Goal: Task Accomplishment & Management: Manage account settings

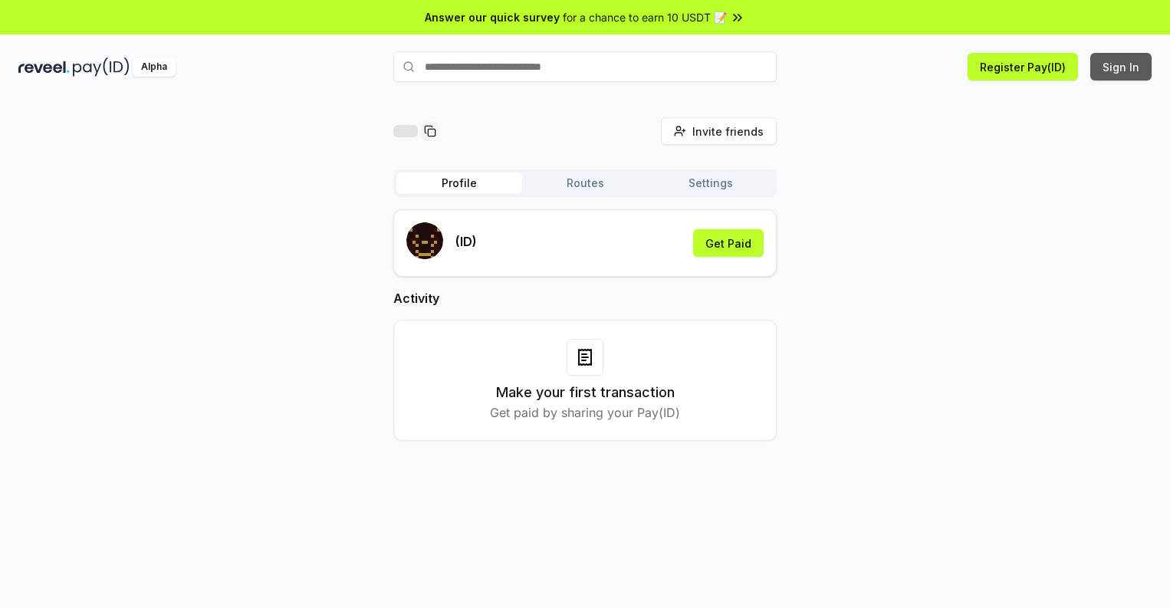
click at [1121, 67] on button "Sign In" at bounding box center [1120, 67] width 61 height 28
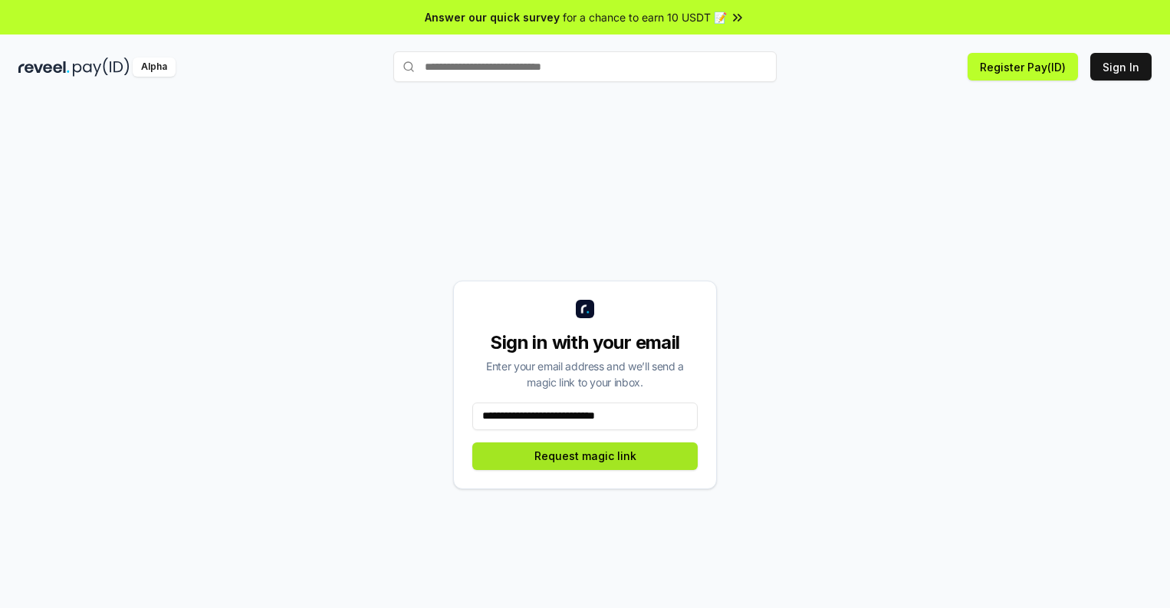
type input "**********"
click at [585, 455] on button "Request magic link" at bounding box center [584, 456] width 225 height 28
